Goal: Use online tool/utility: Utilize a website feature to perform a specific function

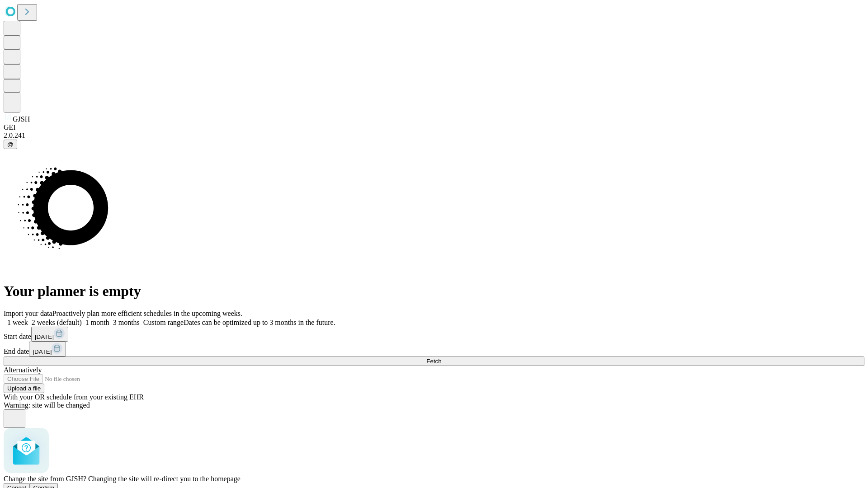
click at [55, 485] on span "Confirm" at bounding box center [43, 488] width 21 height 7
click at [82, 319] on label "2 weeks (default)" at bounding box center [55, 323] width 54 height 8
click at [441, 358] on span "Fetch" at bounding box center [433, 361] width 15 height 7
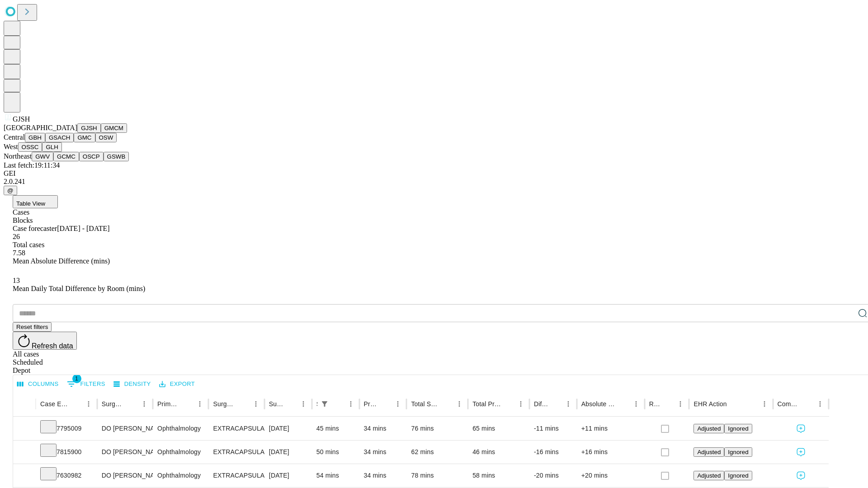
click at [101, 133] on button "GMCM" at bounding box center [114, 127] width 26 height 9
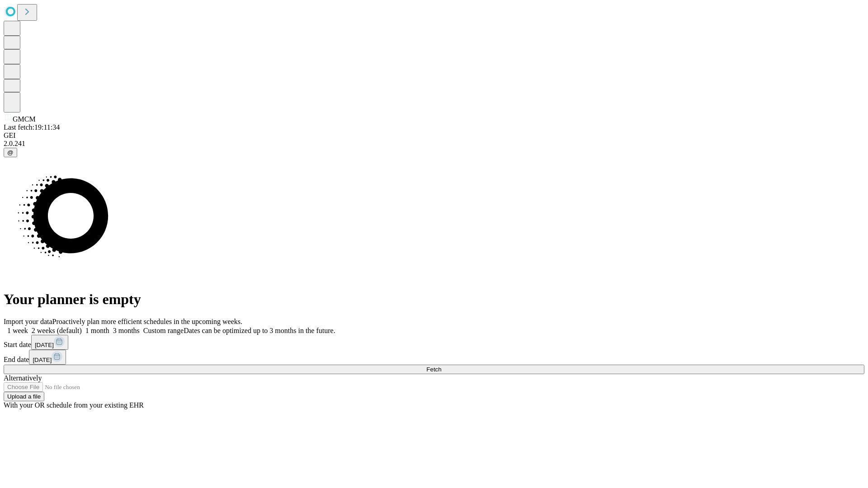
click at [82, 327] on label "2 weeks (default)" at bounding box center [55, 331] width 54 height 8
click at [441, 366] on span "Fetch" at bounding box center [433, 369] width 15 height 7
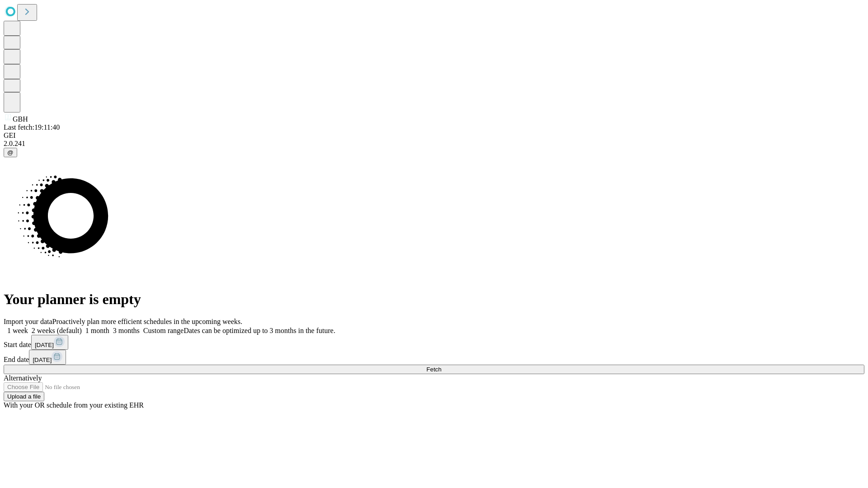
click at [82, 327] on label "2 weeks (default)" at bounding box center [55, 331] width 54 height 8
click at [441, 366] on span "Fetch" at bounding box center [433, 369] width 15 height 7
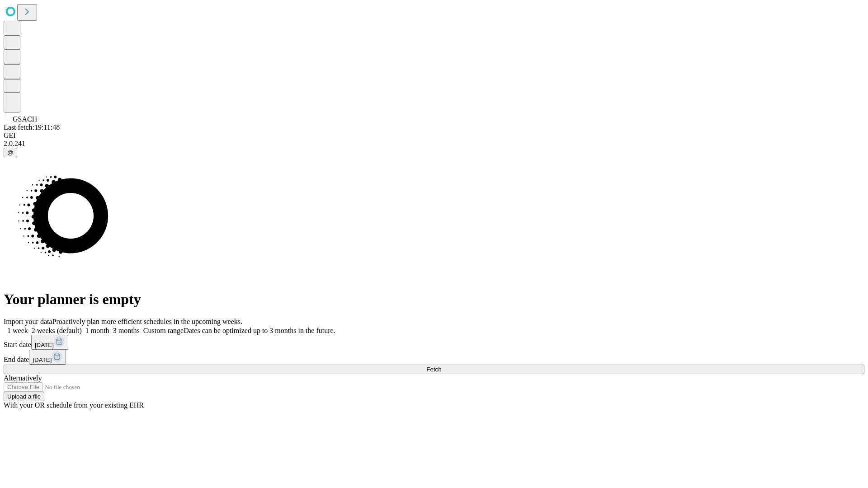
click at [82, 327] on label "2 weeks (default)" at bounding box center [55, 331] width 54 height 8
click at [441, 366] on span "Fetch" at bounding box center [433, 369] width 15 height 7
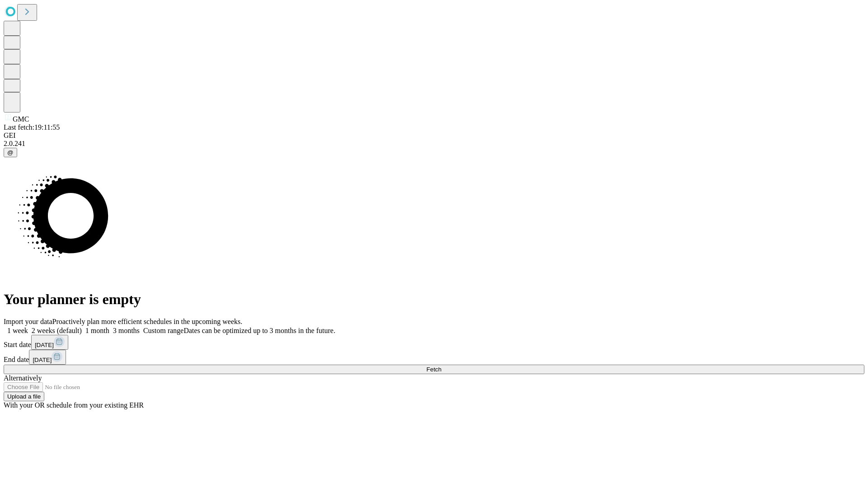
click at [82, 327] on label "2 weeks (default)" at bounding box center [55, 331] width 54 height 8
click at [441, 366] on span "Fetch" at bounding box center [433, 369] width 15 height 7
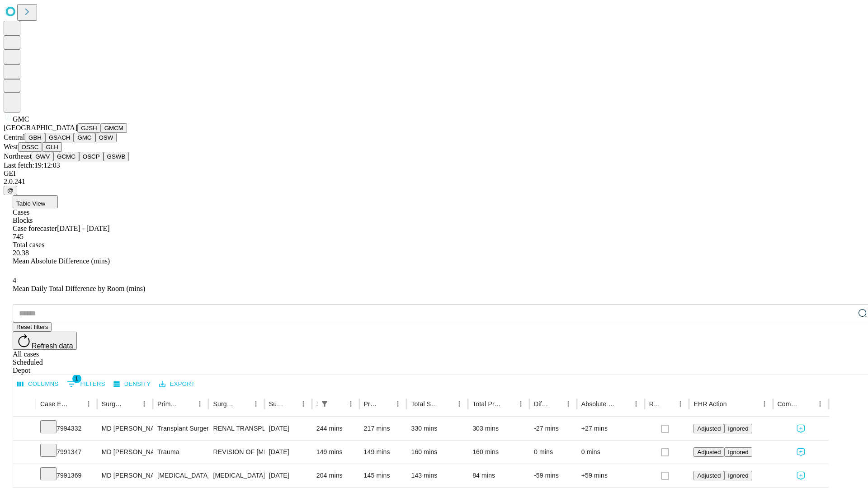
click at [95, 142] on button "OSW" at bounding box center [106, 137] width 22 height 9
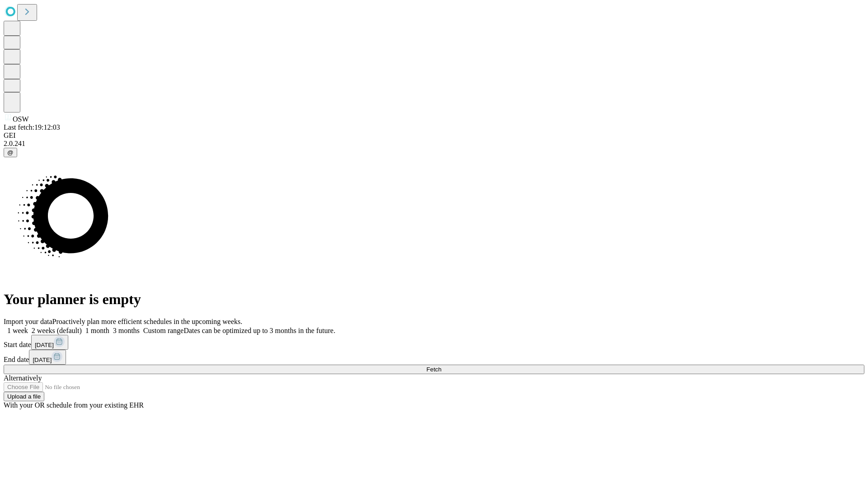
click at [441, 366] on span "Fetch" at bounding box center [433, 369] width 15 height 7
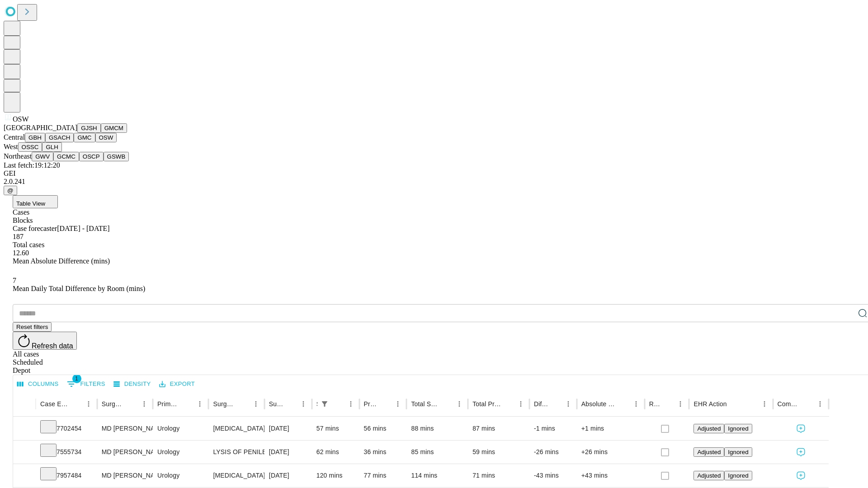
click at [42, 152] on button "OSSC" at bounding box center [30, 146] width 24 height 9
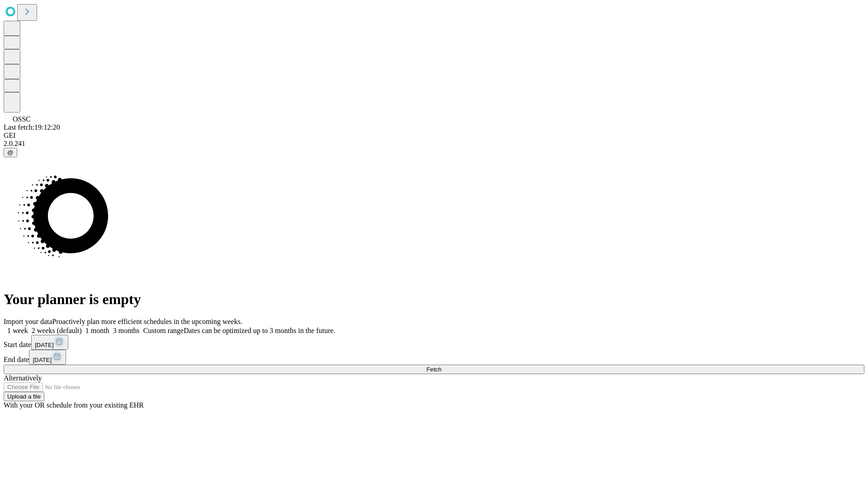
click at [82, 327] on label "2 weeks (default)" at bounding box center [55, 331] width 54 height 8
click at [441, 366] on span "Fetch" at bounding box center [433, 369] width 15 height 7
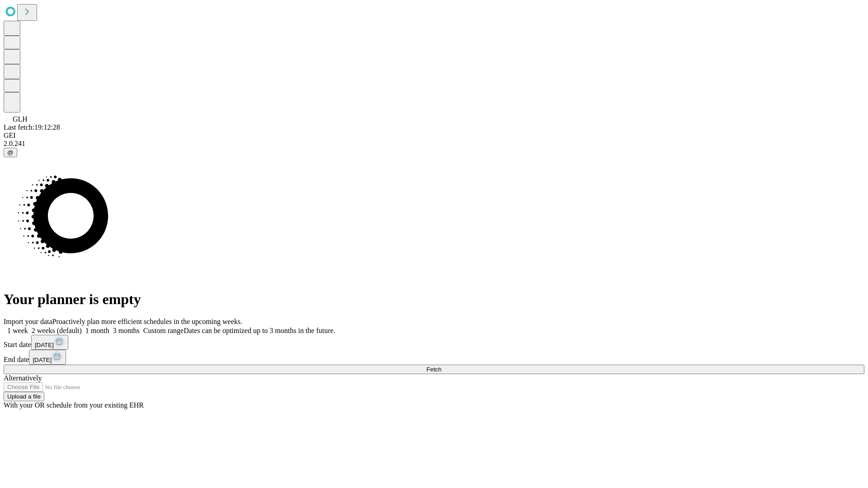
click at [82, 327] on label "2 weeks (default)" at bounding box center [55, 331] width 54 height 8
click at [441, 366] on span "Fetch" at bounding box center [433, 369] width 15 height 7
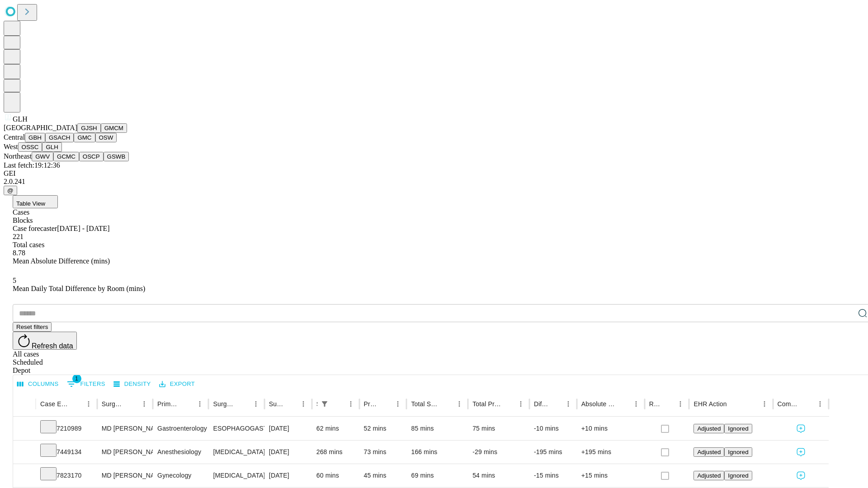
click at [53, 161] on button "GWV" at bounding box center [43, 156] width 22 height 9
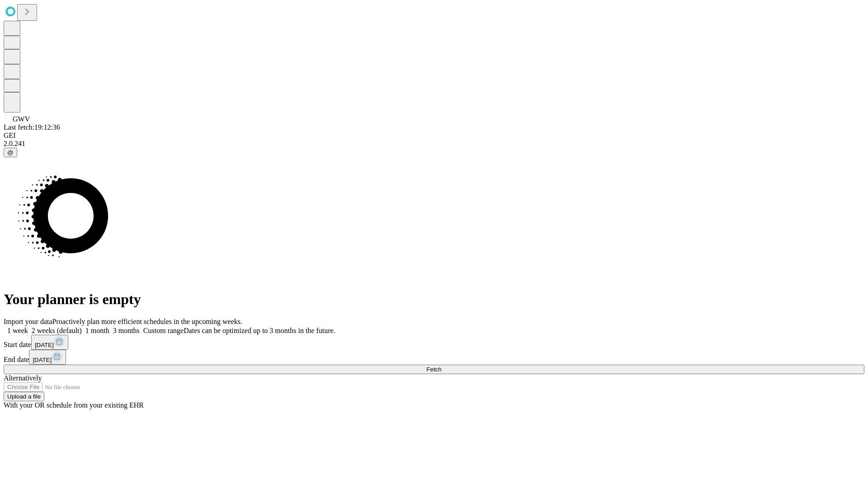
click at [82, 327] on label "2 weeks (default)" at bounding box center [55, 331] width 54 height 8
click at [441, 366] on span "Fetch" at bounding box center [433, 369] width 15 height 7
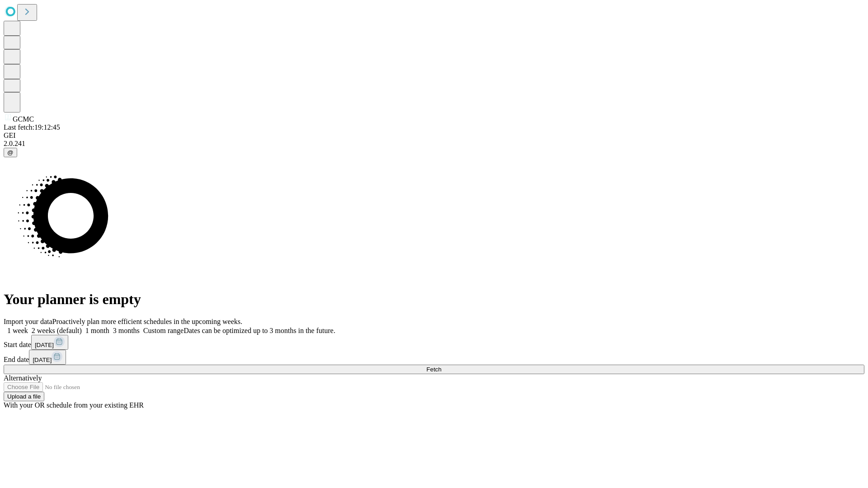
click at [82, 327] on label "2 weeks (default)" at bounding box center [55, 331] width 54 height 8
click at [441, 366] on span "Fetch" at bounding box center [433, 369] width 15 height 7
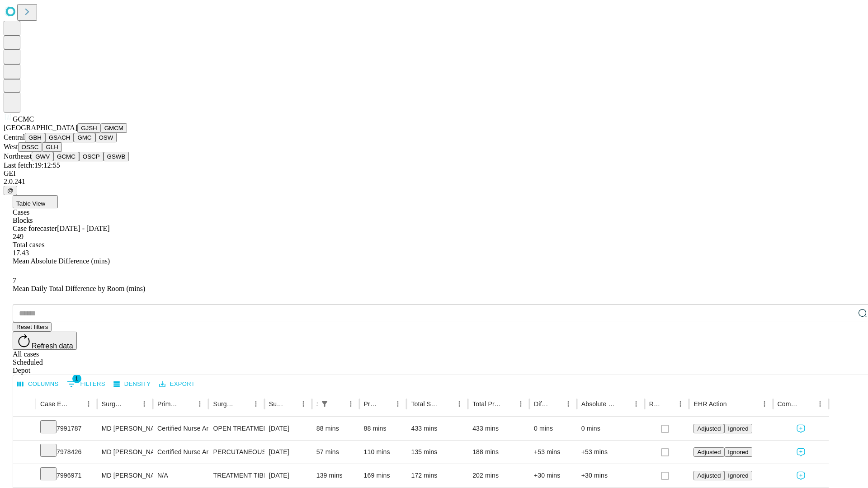
click at [79, 161] on button "OSCP" at bounding box center [91, 156] width 24 height 9
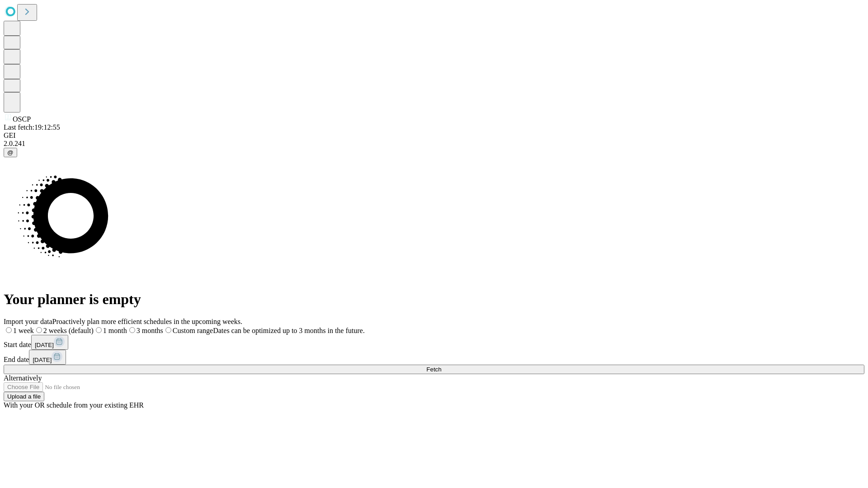
click at [94, 327] on label "2 weeks (default)" at bounding box center [64, 331] width 60 height 8
click at [441, 366] on span "Fetch" at bounding box center [433, 369] width 15 height 7
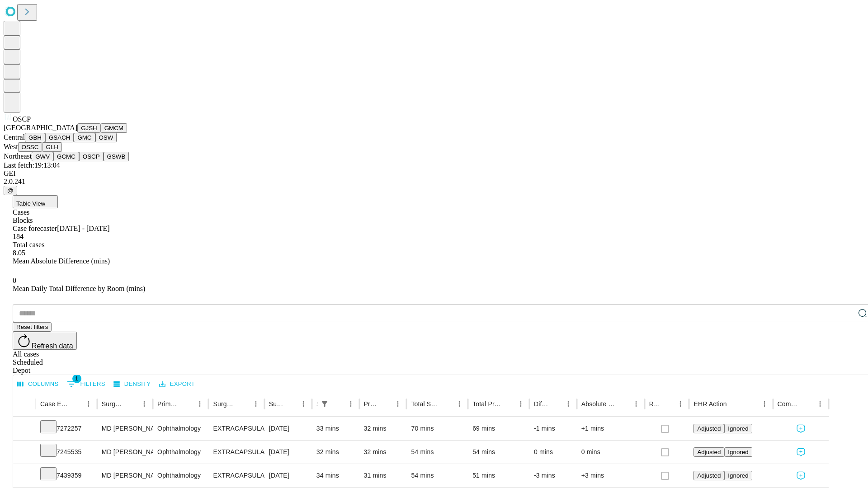
click at [104, 161] on button "GSWB" at bounding box center [117, 156] width 26 height 9
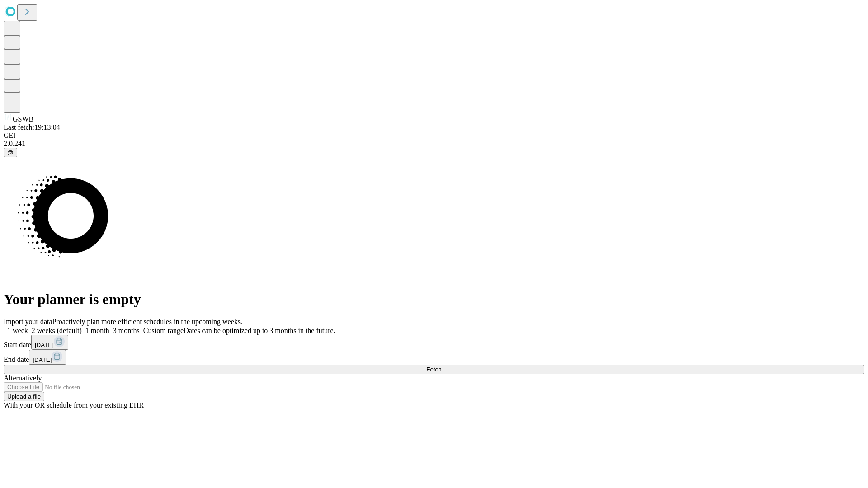
click at [82, 327] on label "2 weeks (default)" at bounding box center [55, 331] width 54 height 8
click at [441, 366] on span "Fetch" at bounding box center [433, 369] width 15 height 7
